Goal: Transaction & Acquisition: Purchase product/service

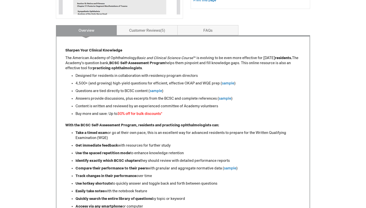
scroll to position [185, 0]
click at [145, 116] on li "Buy more and save: Up to 30% off for bulk discounts *" at bounding box center [188, 113] width 225 height 5
click at [145, 116] on font "30% off for bulk discounts" at bounding box center [138, 114] width 43 height 4
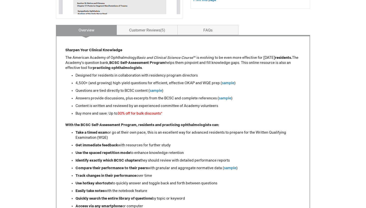
click at [145, 108] on li "Content is written and reviewed by an experienced committee of Academy voluntee…" at bounding box center [188, 106] width 225 height 5
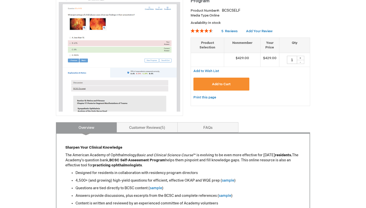
scroll to position [101, 0]
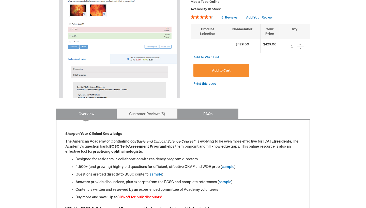
click at [198, 112] on link "FAQs" at bounding box center [207, 114] width 61 height 10
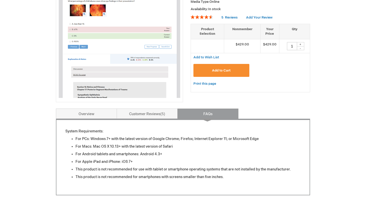
click at [221, 70] on span "Add to Cart" at bounding box center [221, 71] width 19 height 4
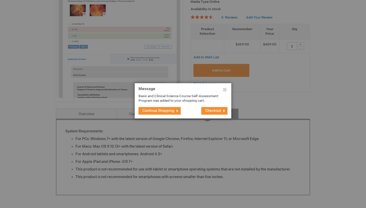
click at [207, 109] on span "Checkout" at bounding box center [213, 111] width 16 height 4
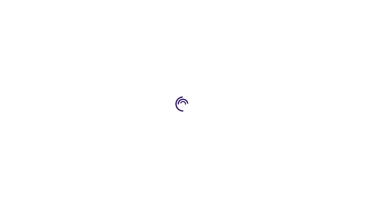
select select "SA"
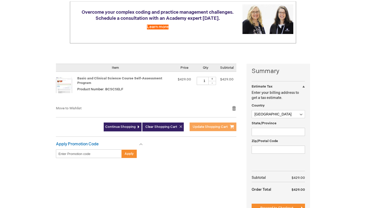
scroll to position [66, 0]
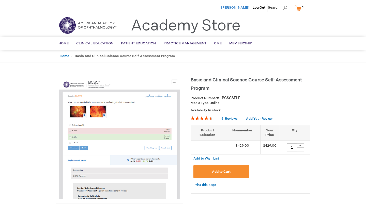
click at [232, 7] on span "[PERSON_NAME]" at bounding box center [235, 8] width 28 height 4
